Goal: Understand process/instructions: Learn about a topic

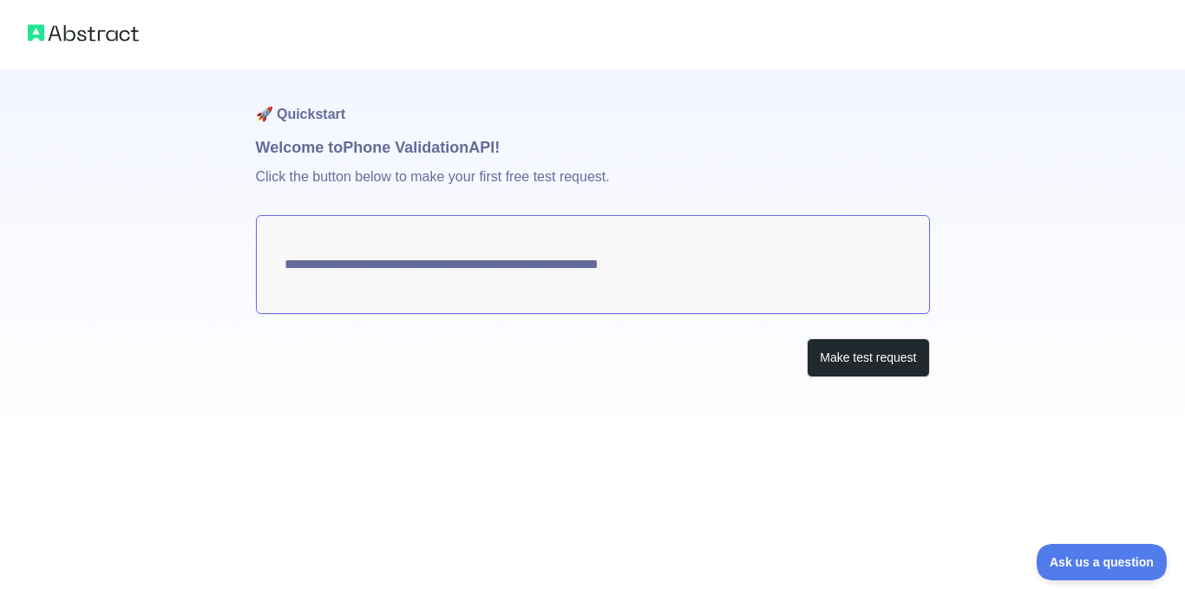
click at [303, 267] on textarea "**********" at bounding box center [593, 264] width 674 height 99
click at [909, 356] on button "Make test request" at bounding box center [868, 357] width 122 height 39
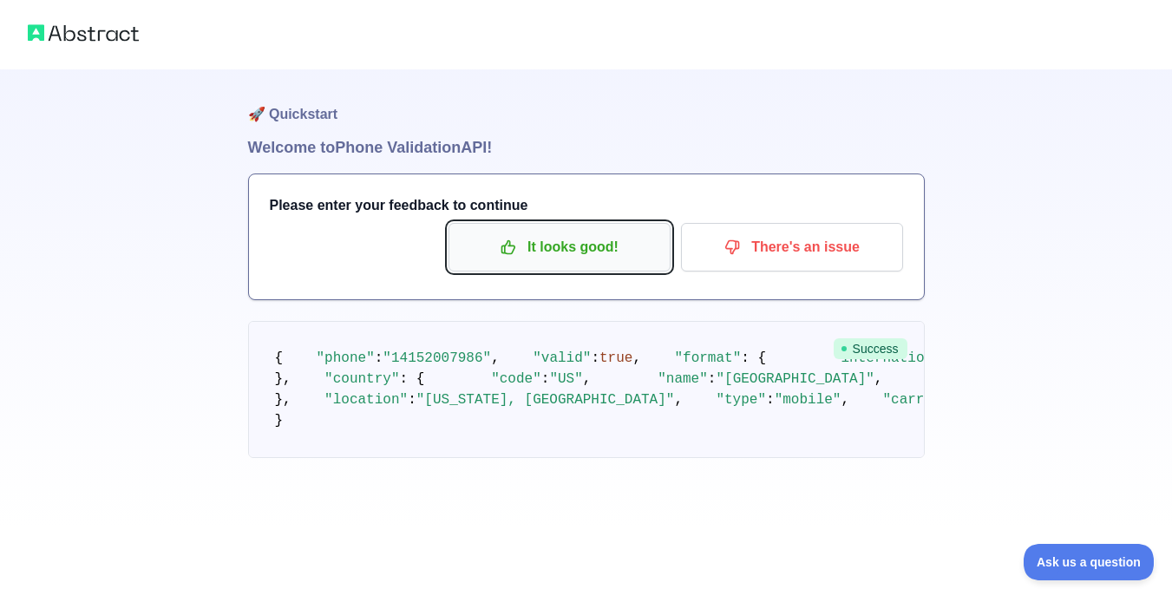
click at [629, 256] on p "It looks good!" at bounding box center [559, 246] width 196 height 29
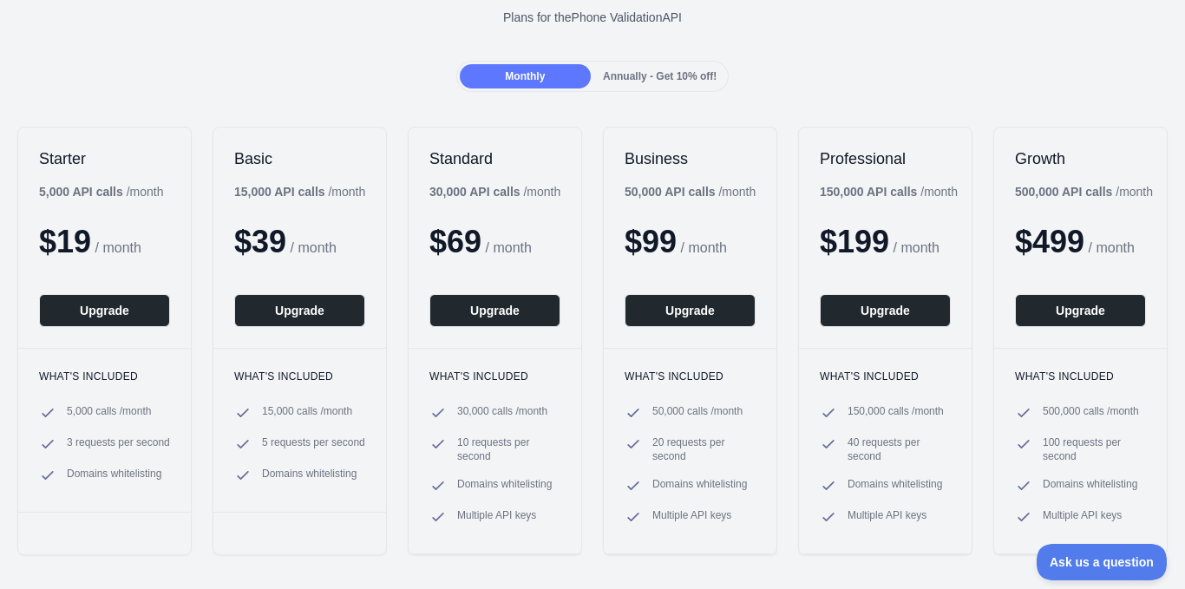
scroll to position [162, 0]
